Goal: Find specific page/section: Find specific page/section

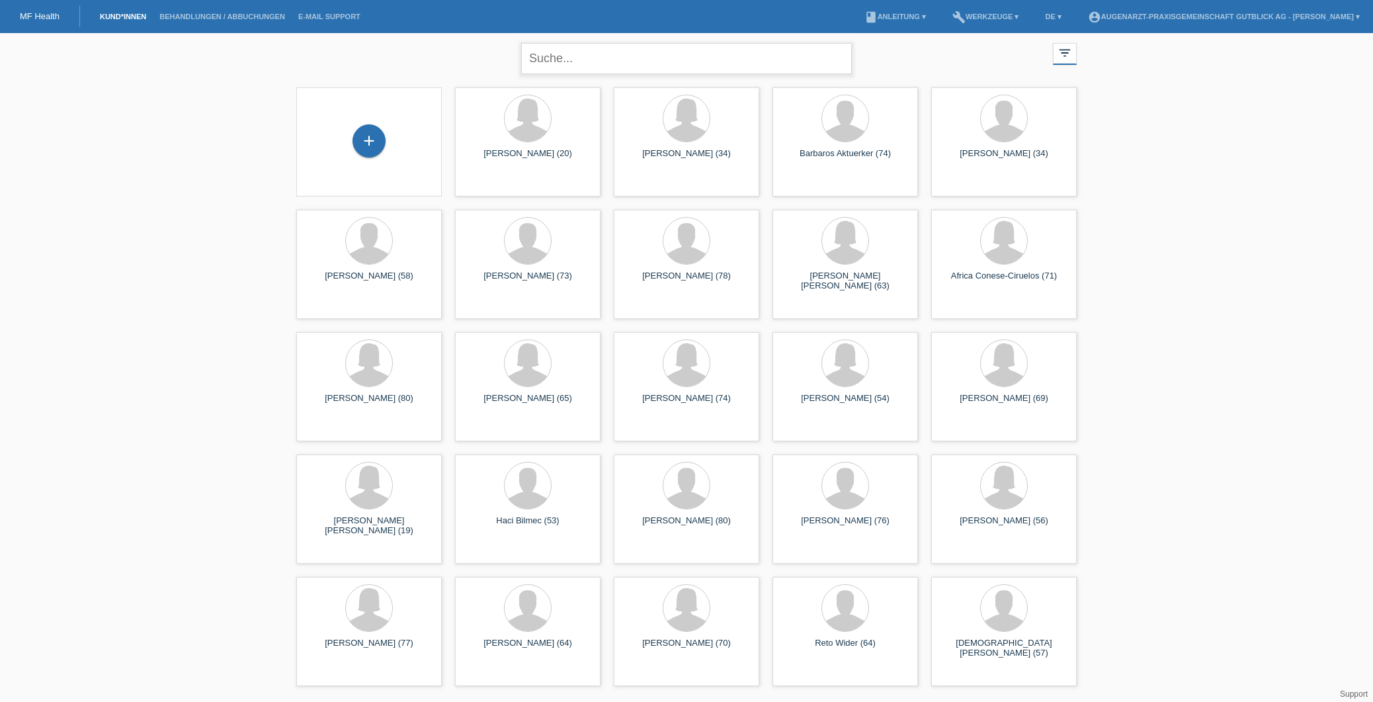
click at [636, 55] on input "text" at bounding box center [686, 58] width 331 height 31
type input "gschwend"
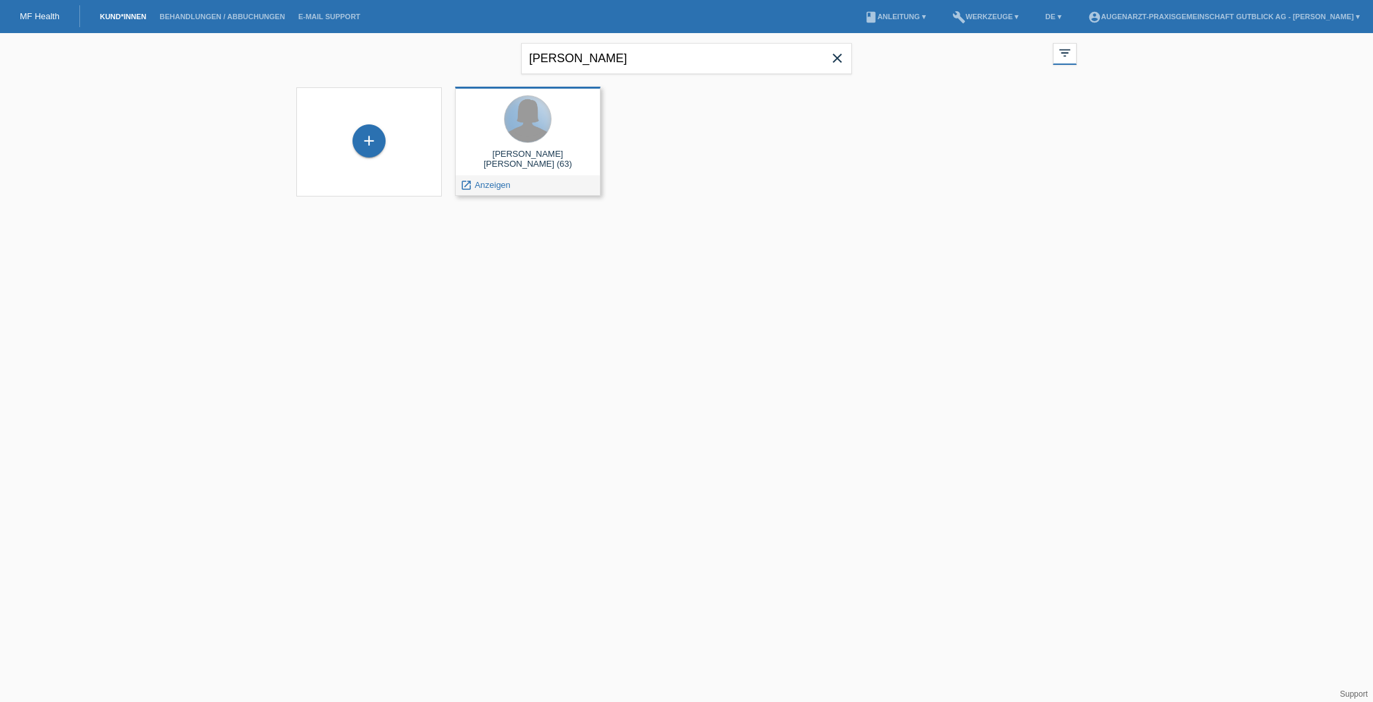
click at [505, 126] on div at bounding box center [528, 119] width 46 height 46
click at [540, 127] on div at bounding box center [528, 119] width 46 height 46
click at [487, 186] on span "Anzeigen" at bounding box center [493, 185] width 36 height 10
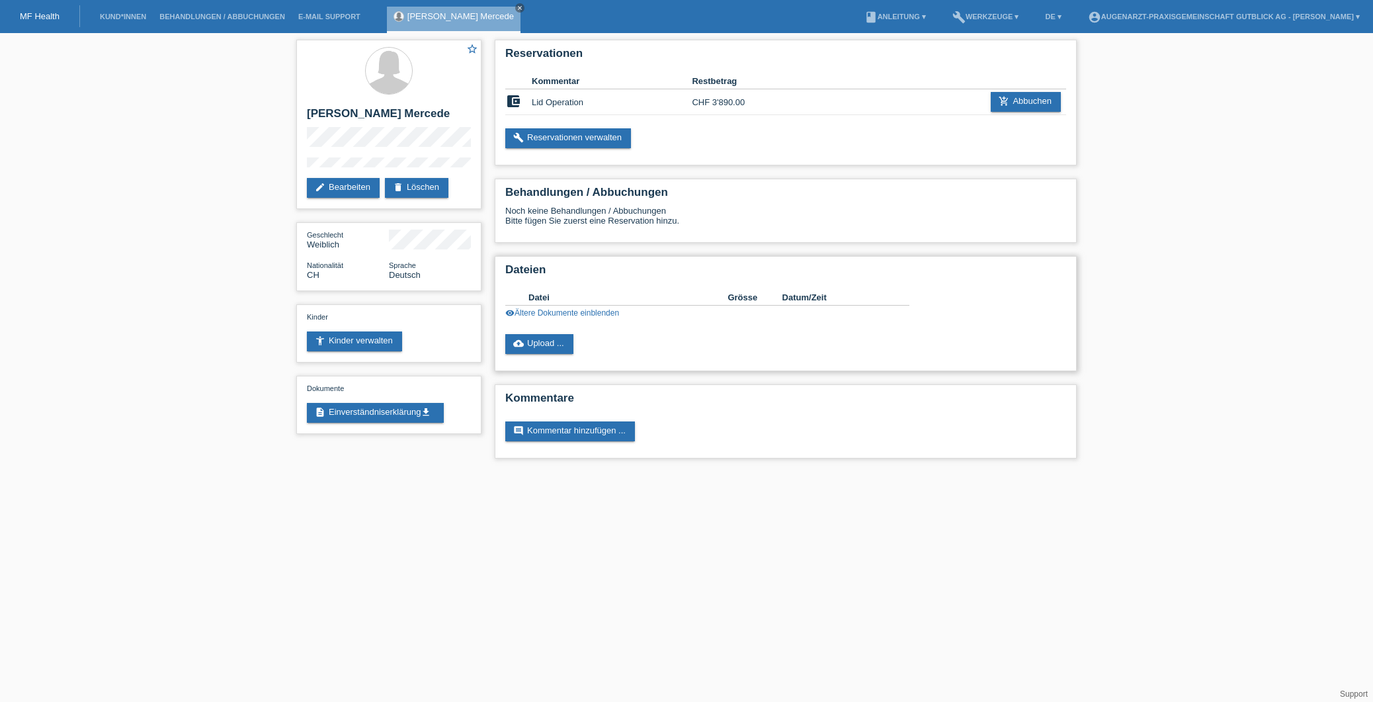
click at [593, 314] on link "visibility Ältere Dokumente einblenden" at bounding box center [562, 312] width 114 height 9
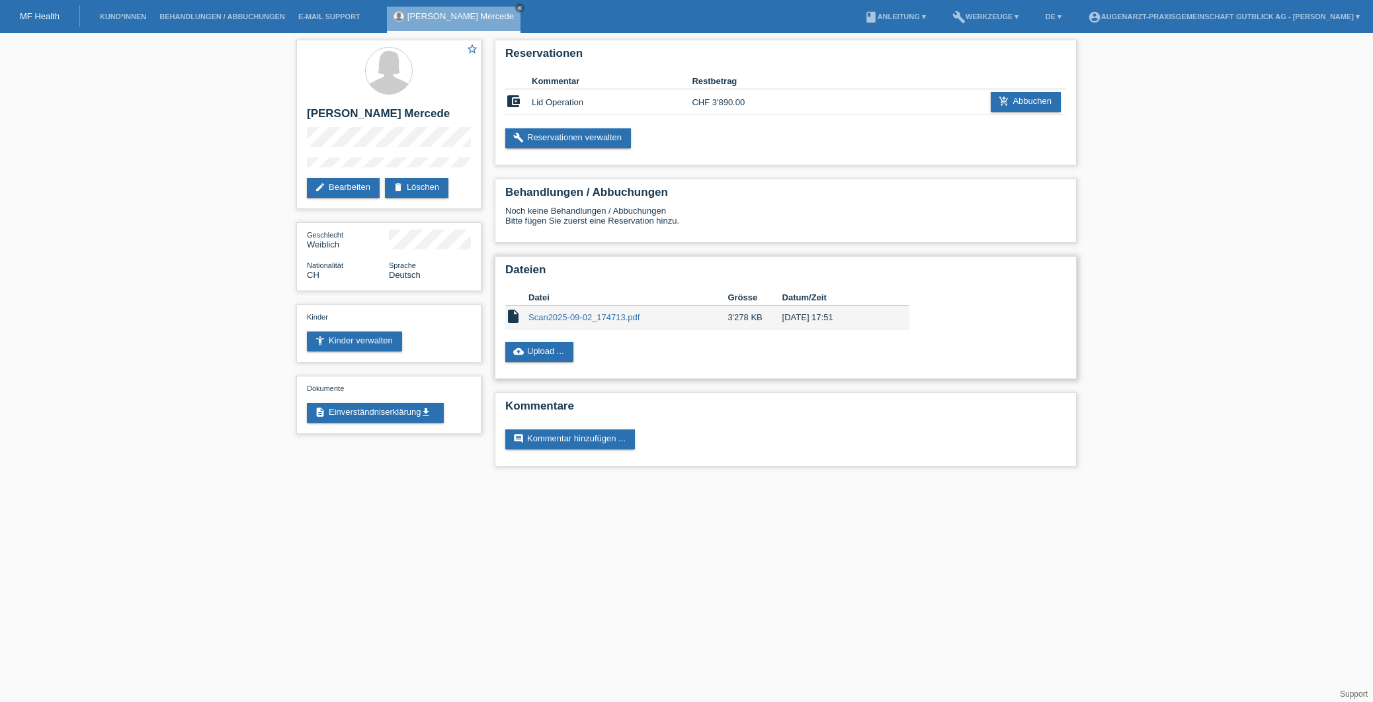
click at [617, 316] on link "Scan2025-09-02_174713.pdf" at bounding box center [584, 317] width 111 height 10
click at [550, 103] on td "Lid Operation" at bounding box center [612, 102] width 160 height 26
